Goal: Register for event/course

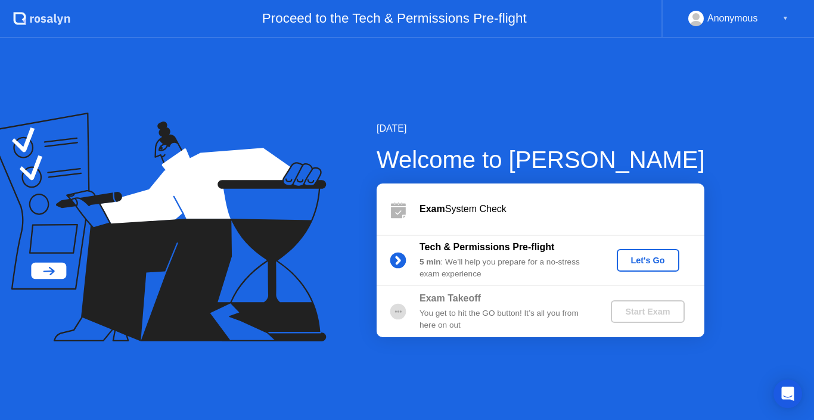
click at [469, 314] on div "You get to hit the GO button! It’s all you from here on out" at bounding box center [505, 319] width 172 height 24
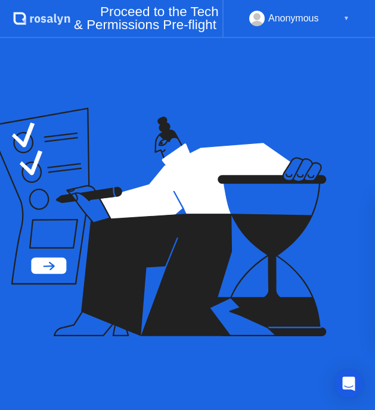
click at [365, 96] on div "[DATE] Welcome to [PERSON_NAME] Exam System Check Tech & Permissions Pre-flight…" at bounding box center [187, 224] width 375 height 372
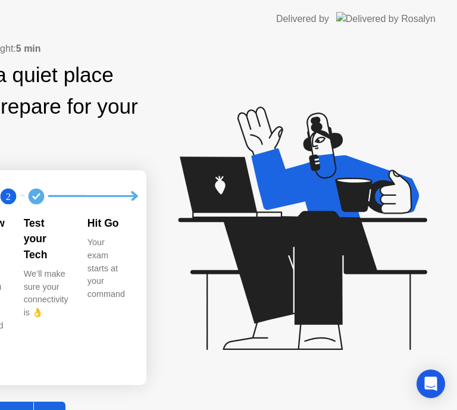
click at [66, 402] on button "Get Started" at bounding box center [6, 416] width 117 height 29
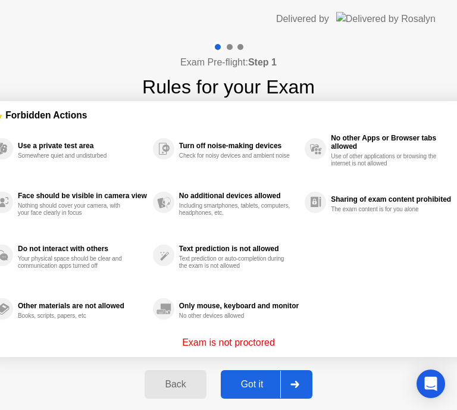
click at [263, 373] on button "Got it" at bounding box center [267, 384] width 92 height 29
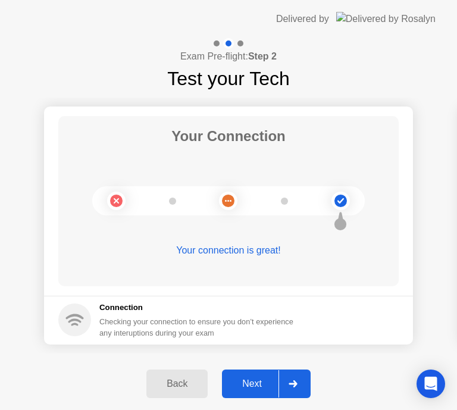
click at [262, 379] on div "Next" at bounding box center [252, 384] width 53 height 11
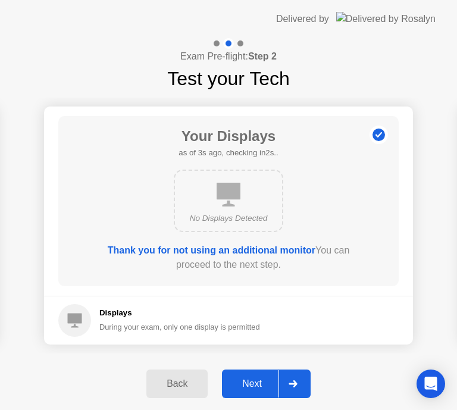
click at [262, 379] on div "Next" at bounding box center [252, 384] width 53 height 11
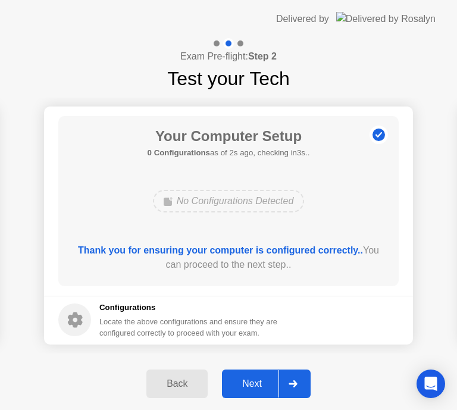
click at [244, 381] on div "Next" at bounding box center [252, 384] width 53 height 11
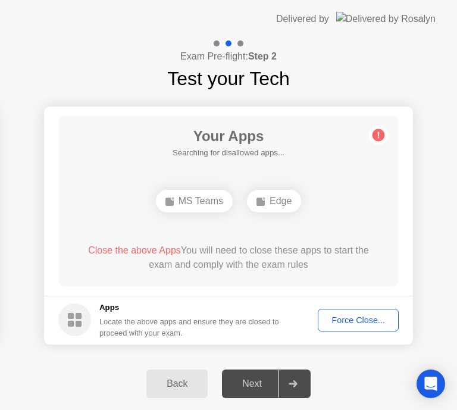
click at [342, 316] on div "Force Close..." at bounding box center [358, 321] width 73 height 10
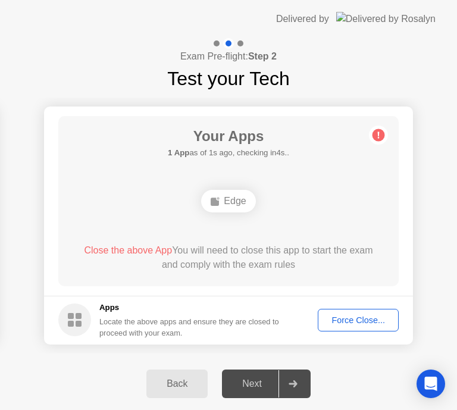
click at [344, 322] on div "Force Close..." at bounding box center [358, 321] width 73 height 10
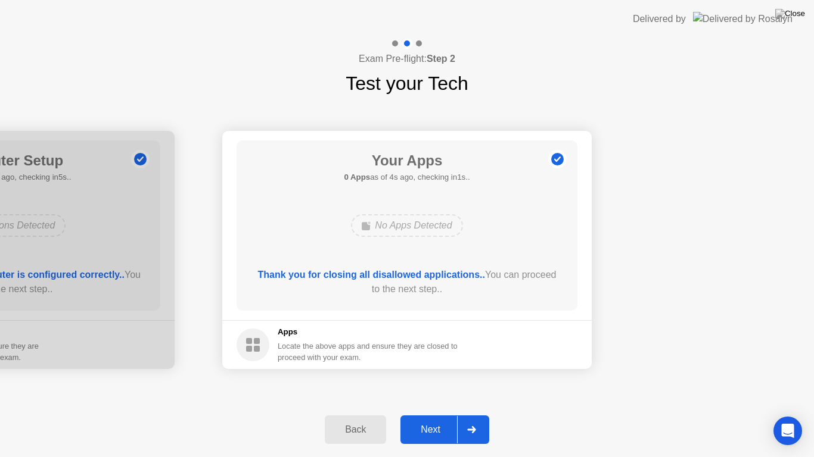
click at [435, 419] on div "Next" at bounding box center [430, 430] width 53 height 11
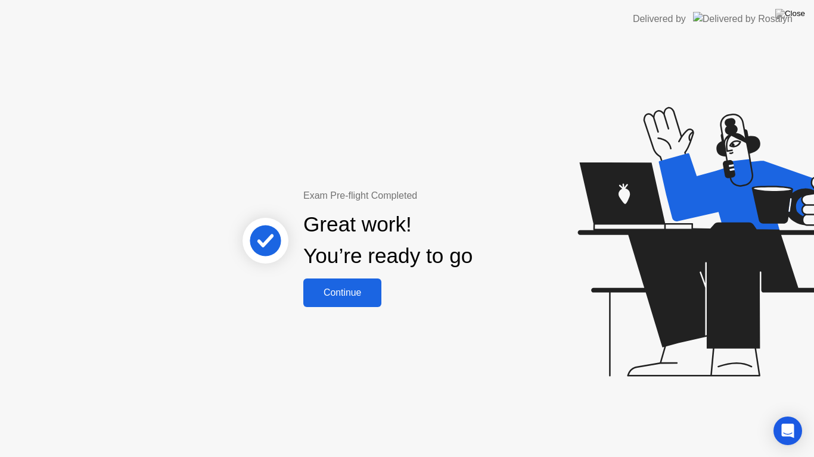
click at [351, 297] on div "Continue" at bounding box center [342, 293] width 71 height 11
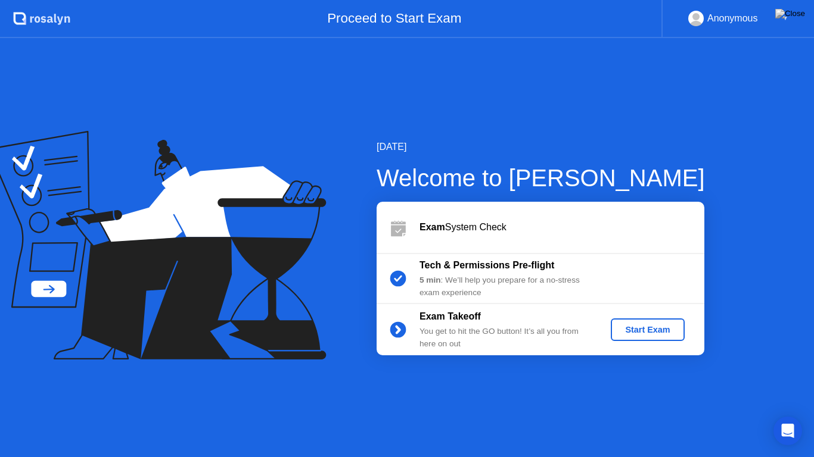
click at [651, 331] on div "Start Exam" at bounding box center [647, 330] width 64 height 10
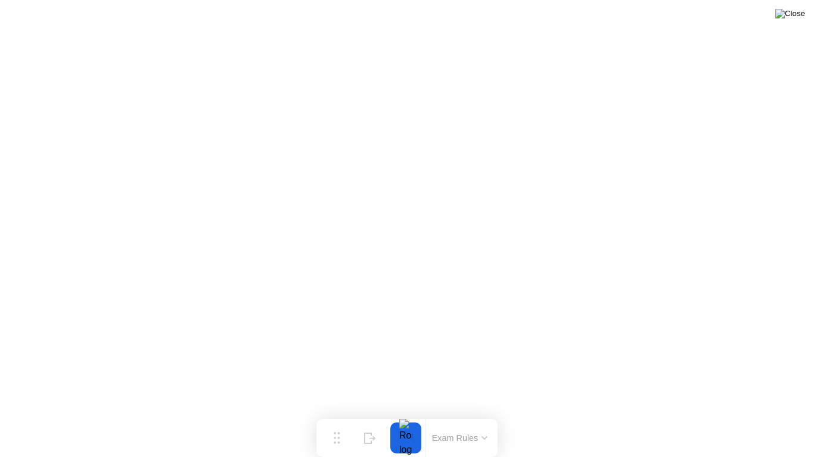
click at [801, 11] on img at bounding box center [790, 14] width 30 height 10
click at [365, 419] on icon at bounding box center [367, 434] width 7 height 10
click at [767, 419] on icon at bounding box center [764, 434] width 7 height 4
click at [797, 10] on img at bounding box center [790, 14] width 30 height 10
